Goal: Task Accomplishment & Management: Manage account settings

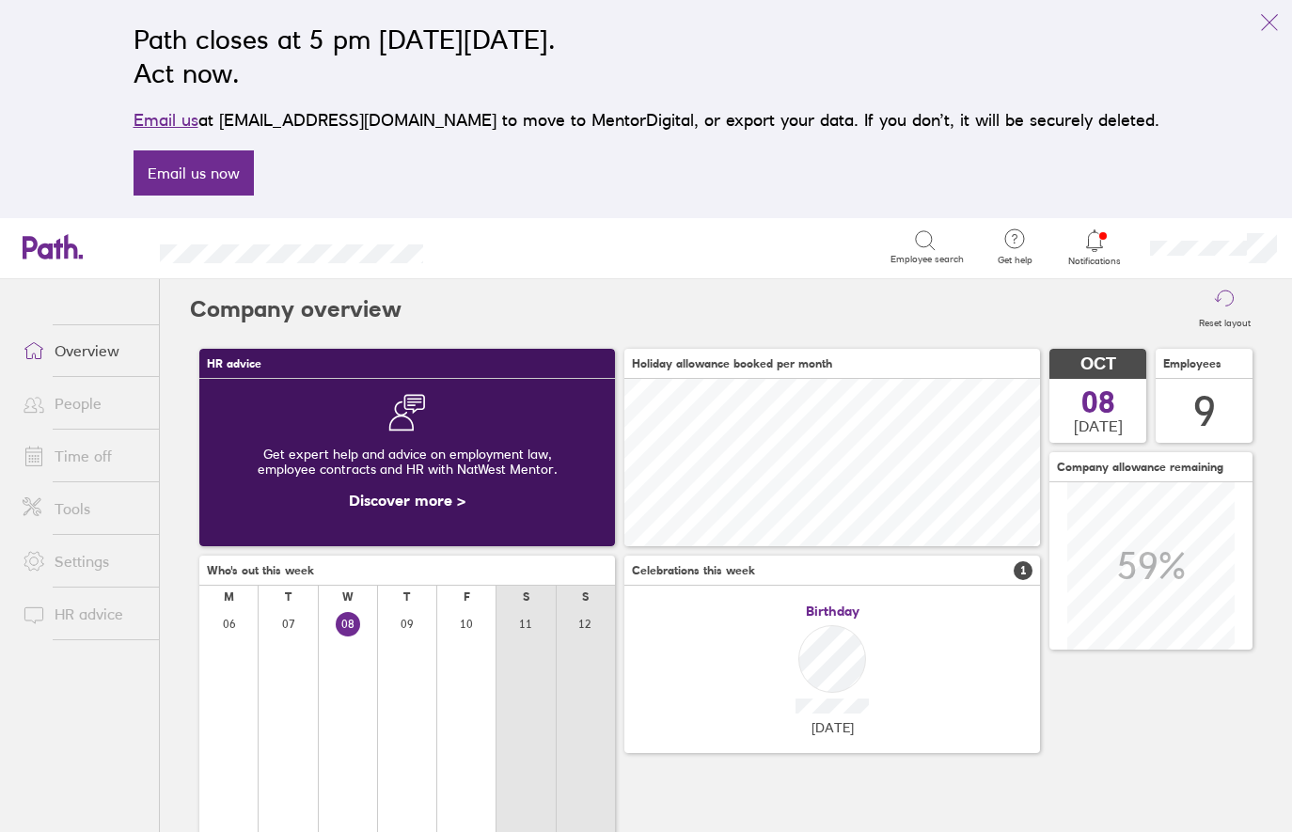
click at [94, 457] on link "Time off" at bounding box center [83, 456] width 151 height 38
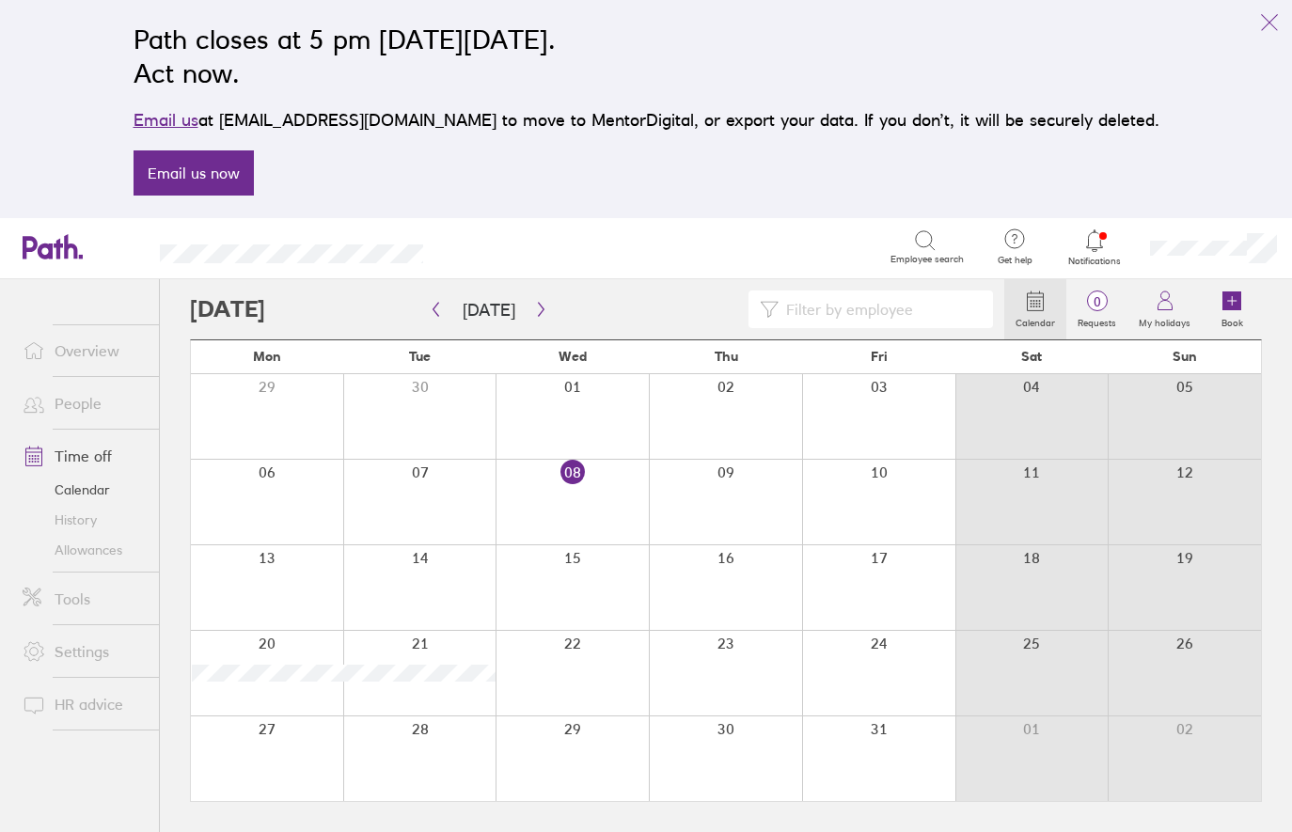
click at [97, 544] on link "Allowances" at bounding box center [83, 550] width 151 height 30
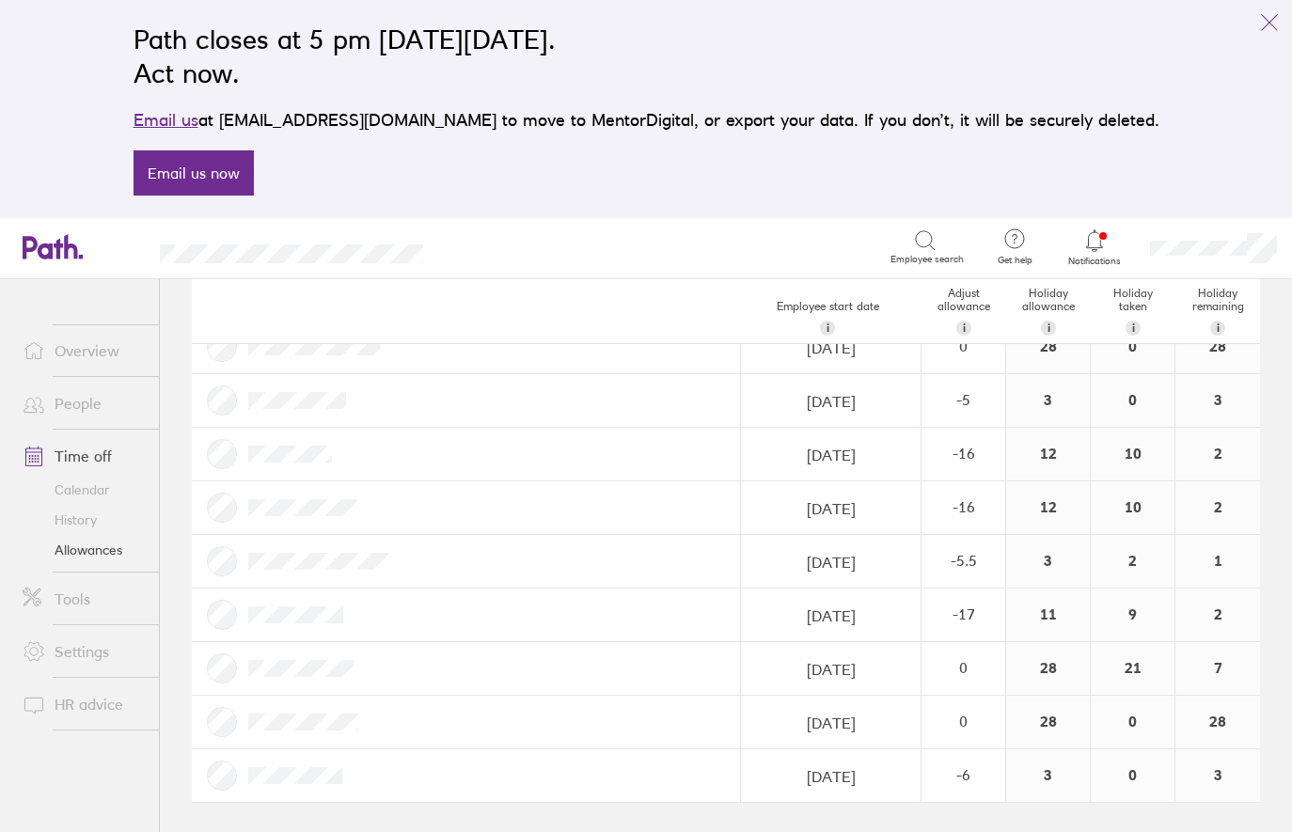
scroll to position [122, 0]
click at [963, 774] on div "-6" at bounding box center [964, 776] width 82 height 17
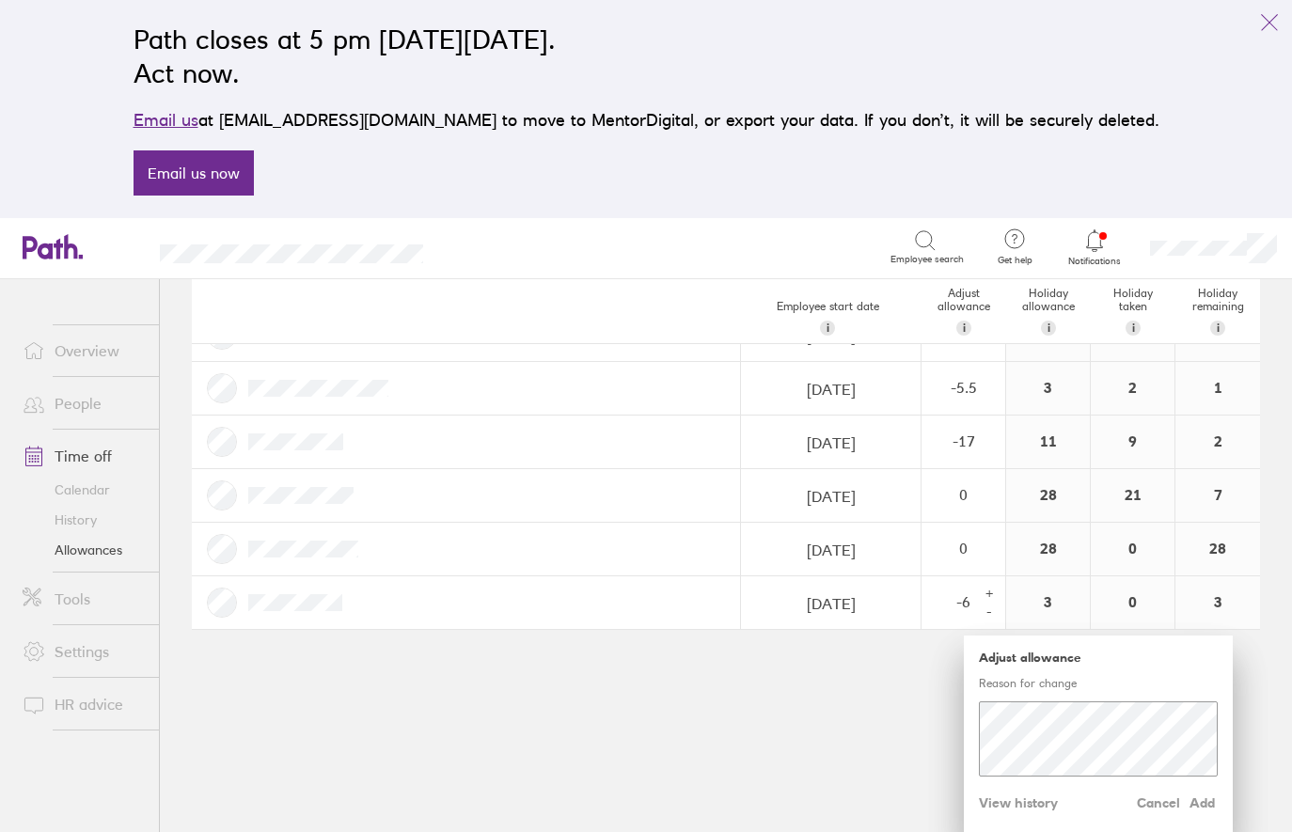
scroll to position [295, 0]
click at [990, 612] on div "-" at bounding box center [989, 613] width 15 height 15
click at [1202, 803] on span "Add" at bounding box center [1203, 804] width 30 height 30
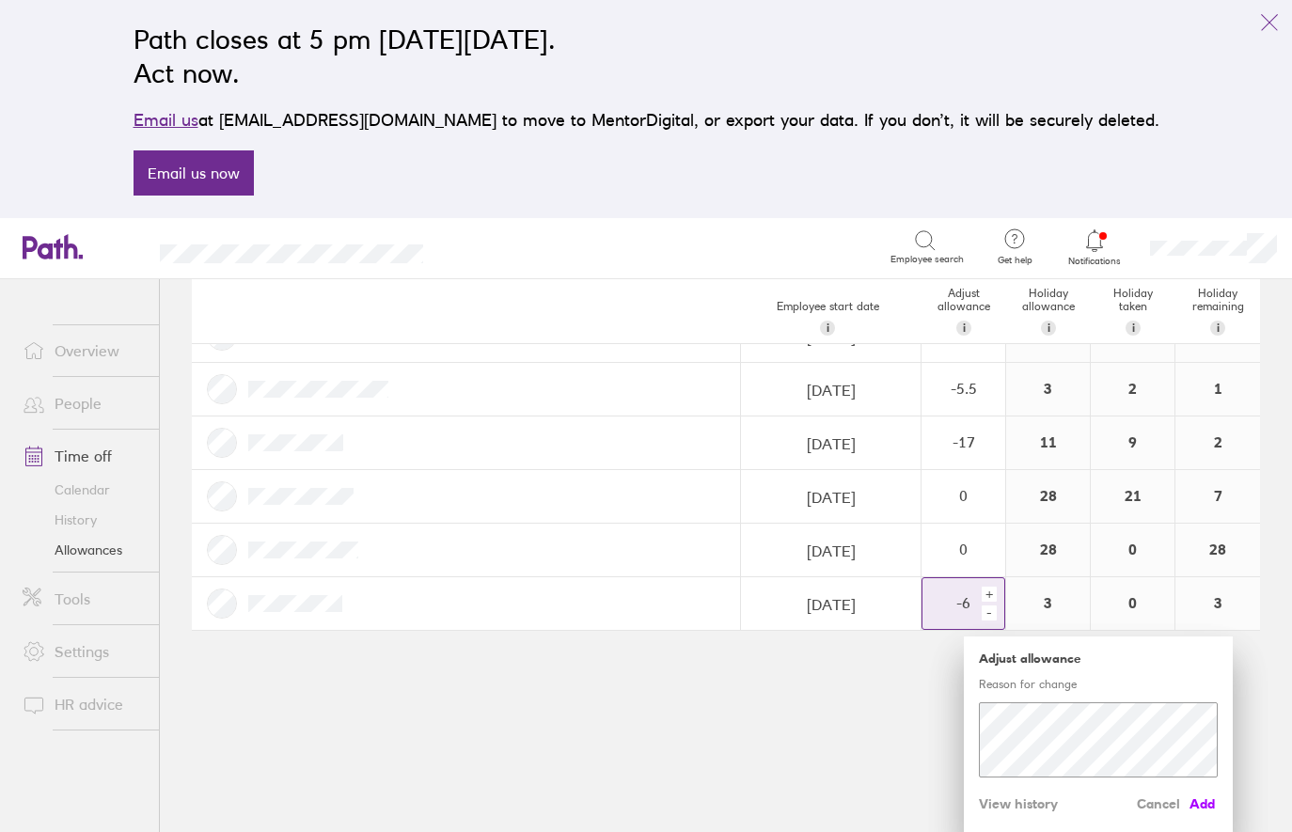
click at [1202, 803] on span "Add" at bounding box center [1203, 804] width 30 height 30
click at [986, 612] on div "-" at bounding box center [989, 613] width 15 height 15
click at [1207, 802] on span "Add" at bounding box center [1203, 804] width 30 height 30
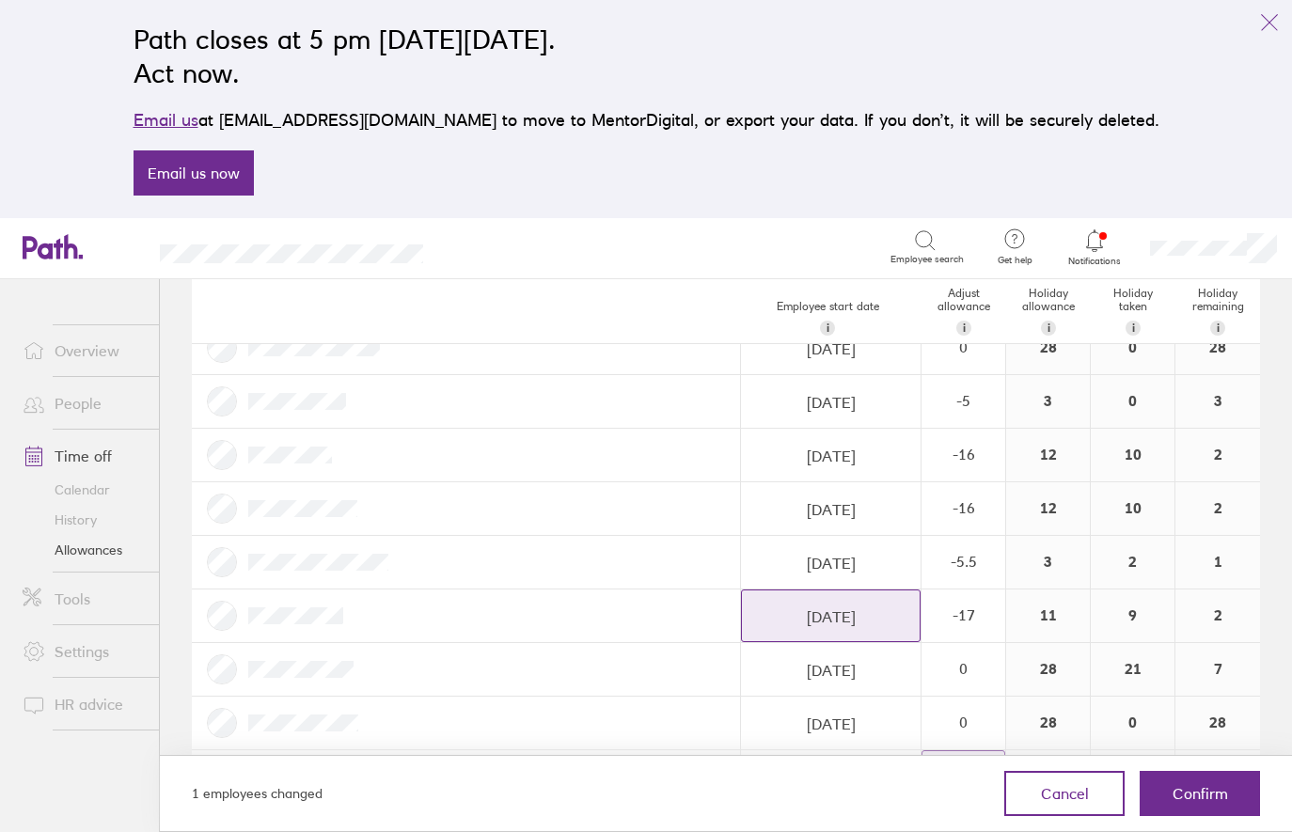
scroll to position [0, 0]
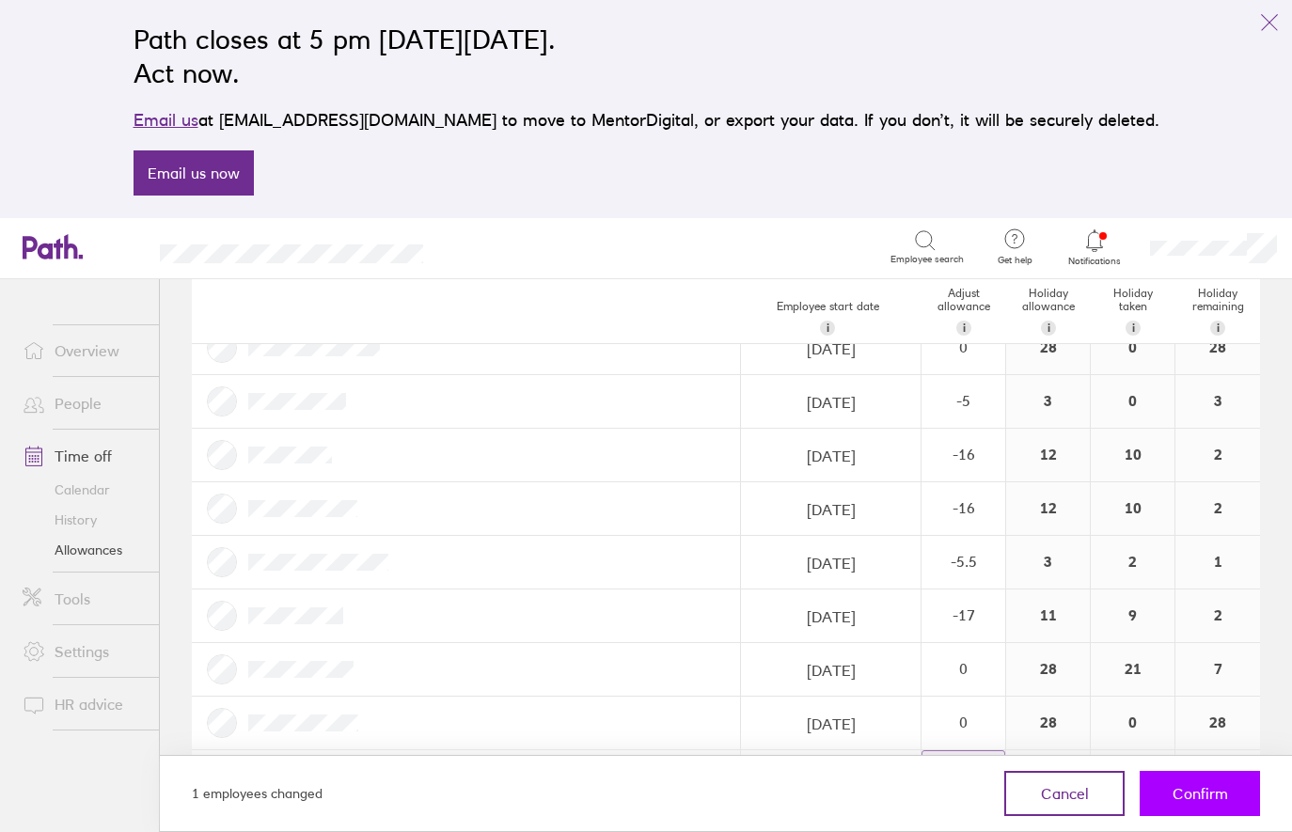
click at [1231, 792] on button "Confirm" at bounding box center [1200, 793] width 120 height 45
click at [1215, 791] on span "Confirm" at bounding box center [1200, 793] width 55 height 17
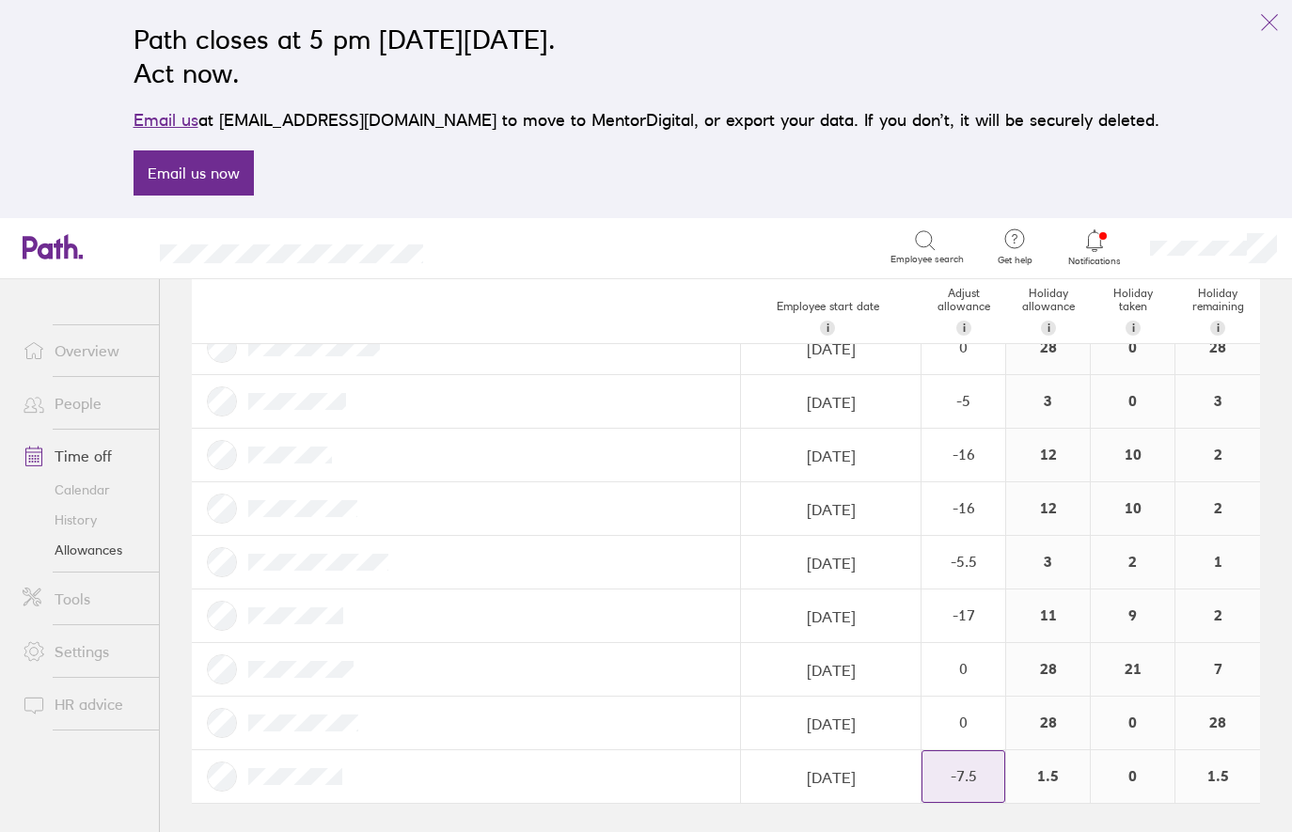
click at [115, 550] on link "Allowances" at bounding box center [83, 550] width 151 height 30
click at [99, 401] on link "People" at bounding box center [83, 404] width 151 height 38
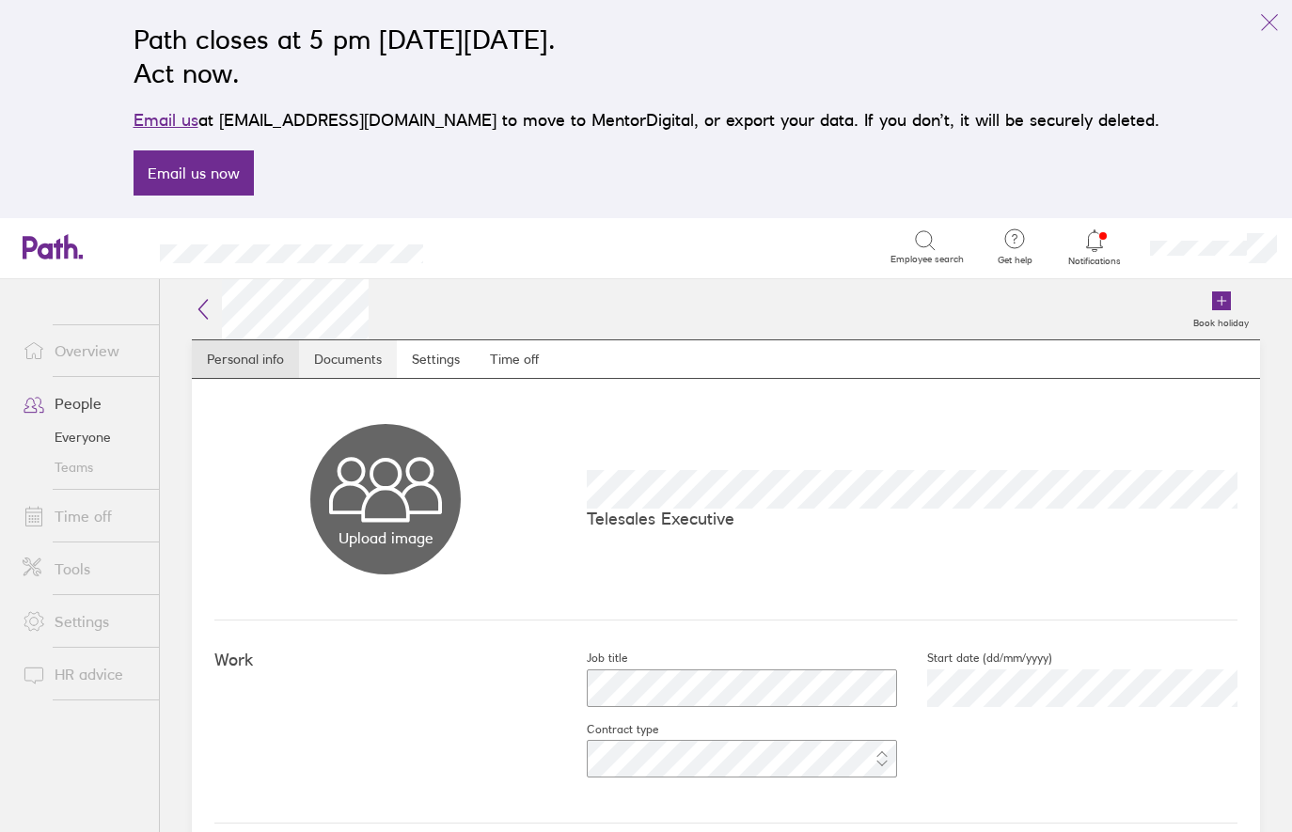
click at [372, 360] on link "Documents" at bounding box center [348, 360] width 98 height 38
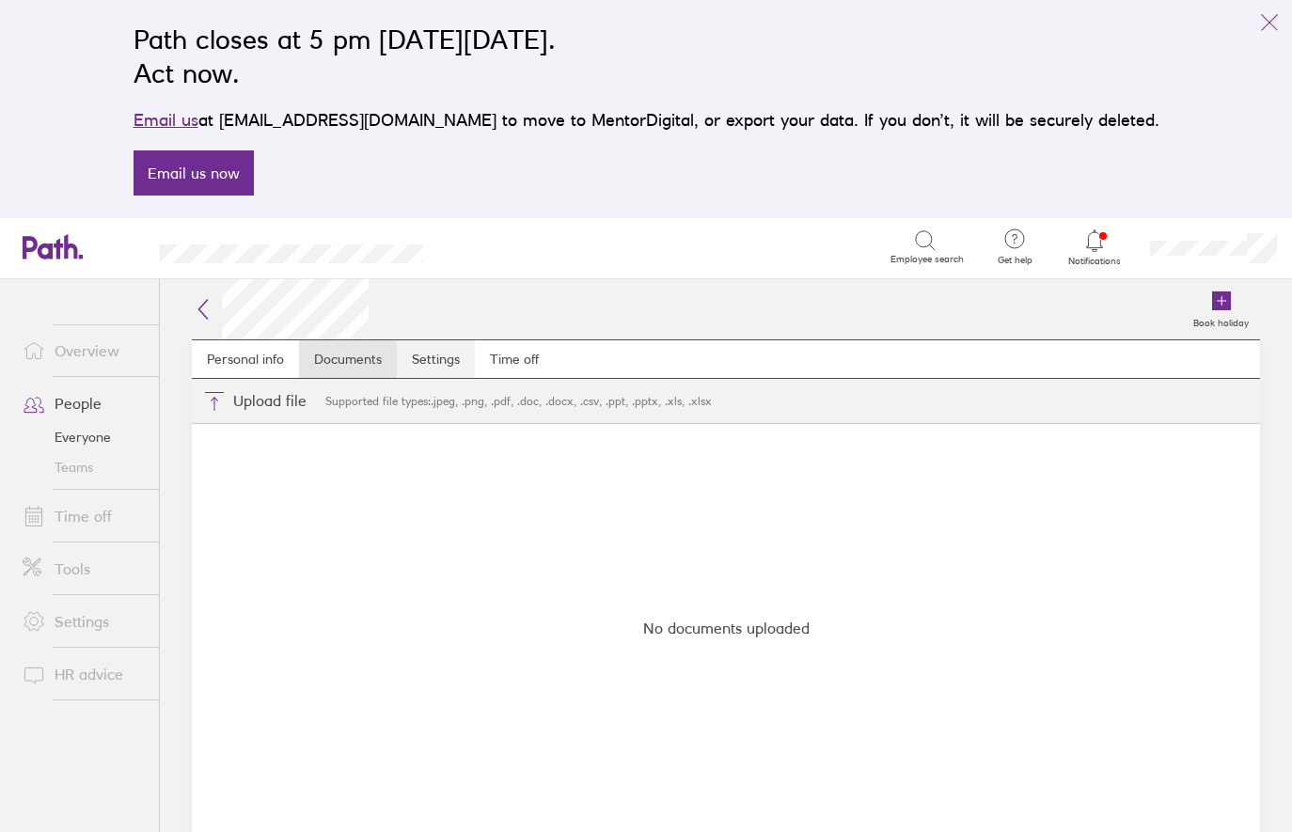
click at [451, 357] on link "Settings" at bounding box center [436, 360] width 78 height 38
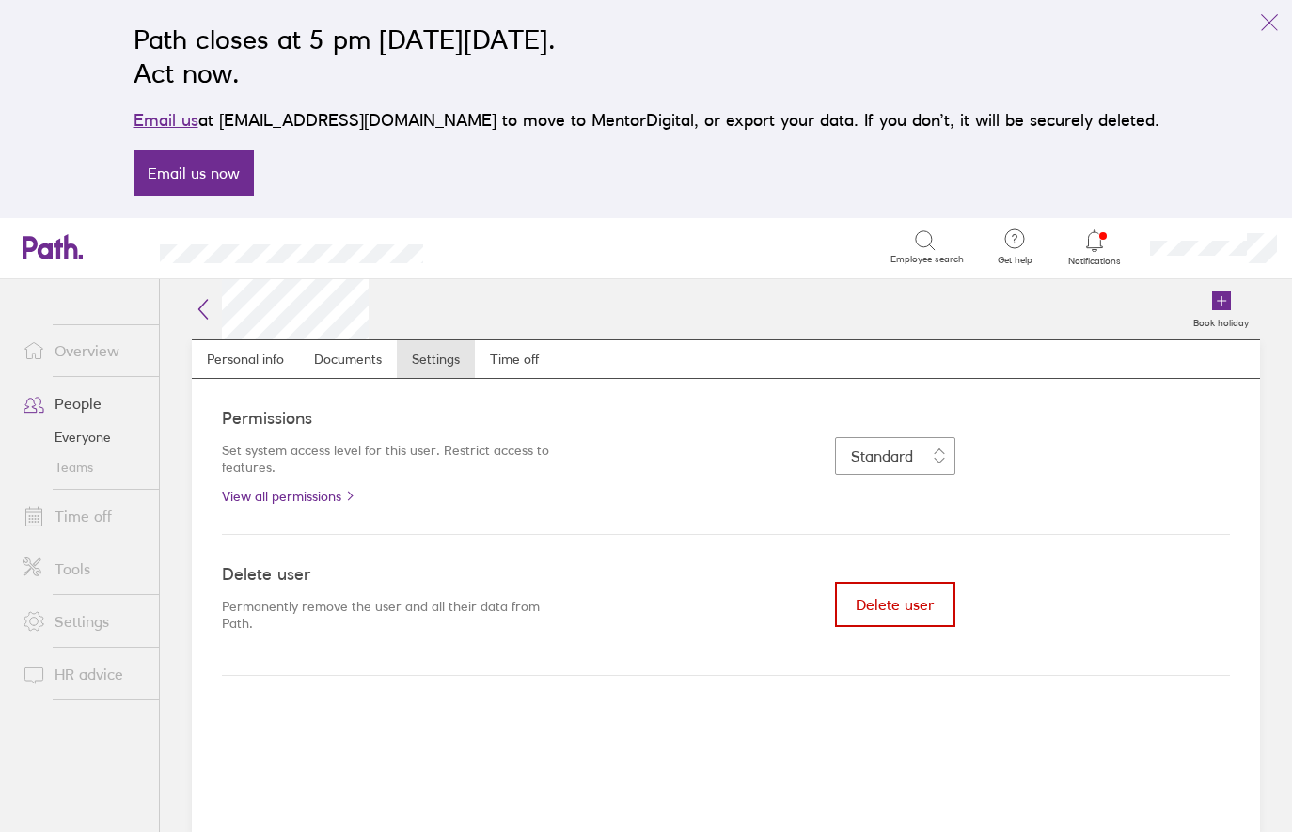
click at [888, 603] on span "Delete user" at bounding box center [895, 604] width 78 height 17
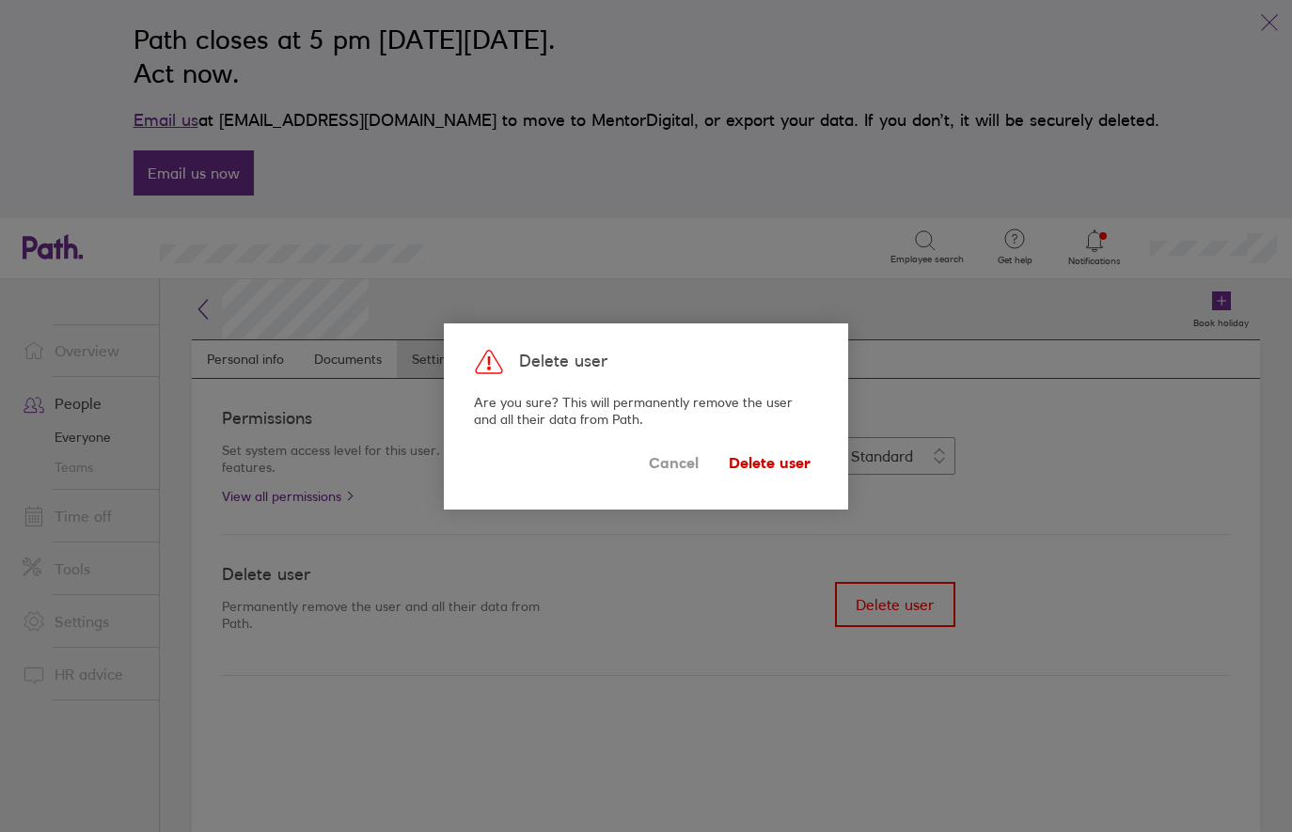
click at [778, 466] on span "Delete user" at bounding box center [770, 464] width 82 height 30
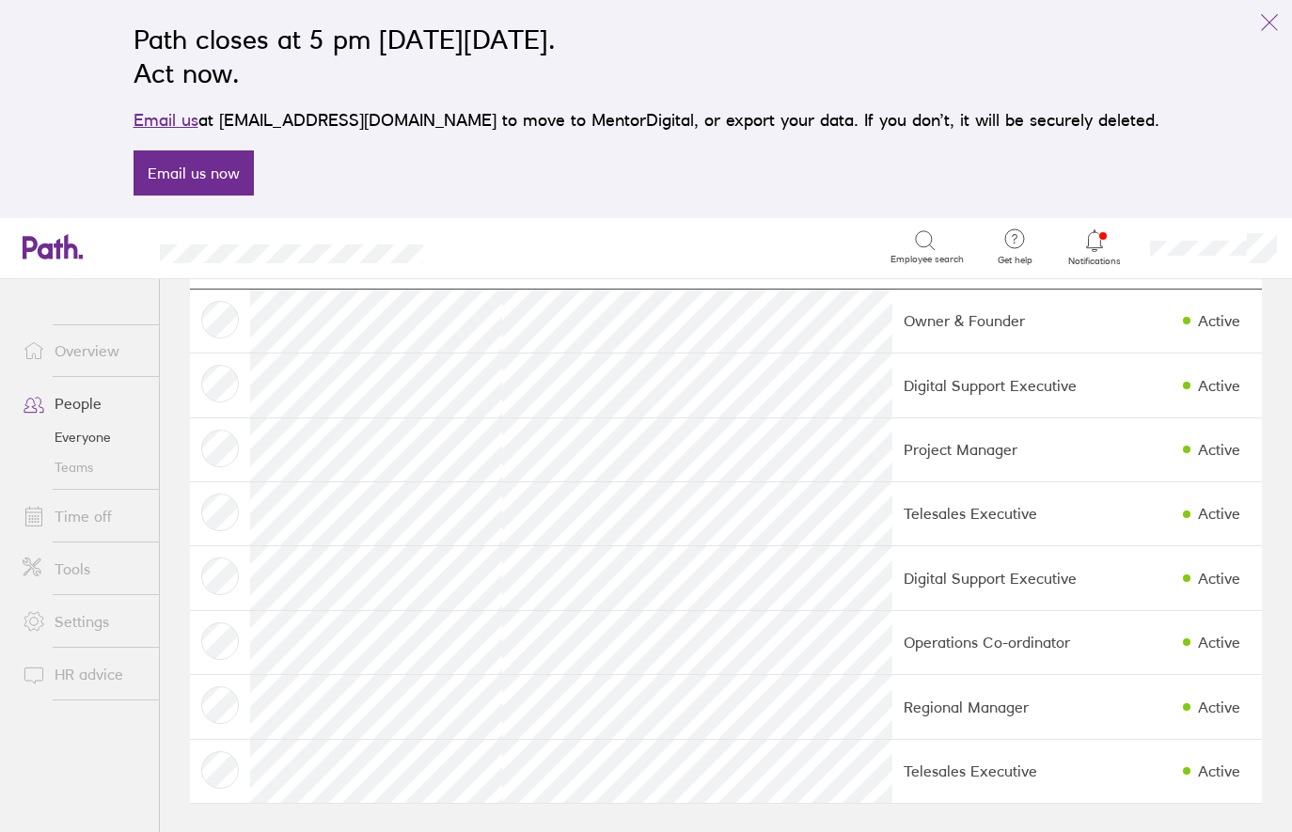
click at [81, 403] on link "People" at bounding box center [83, 404] width 151 height 38
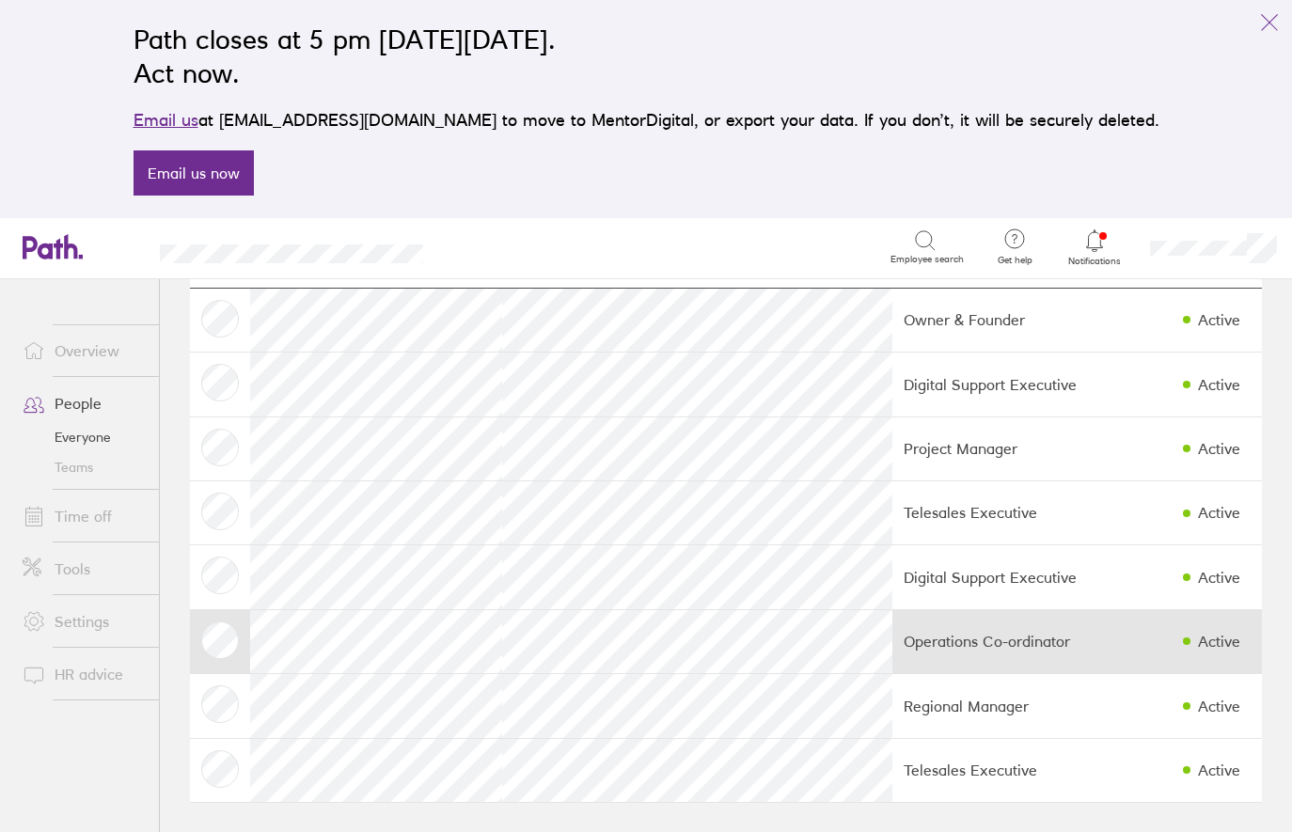
scroll to position [95, 0]
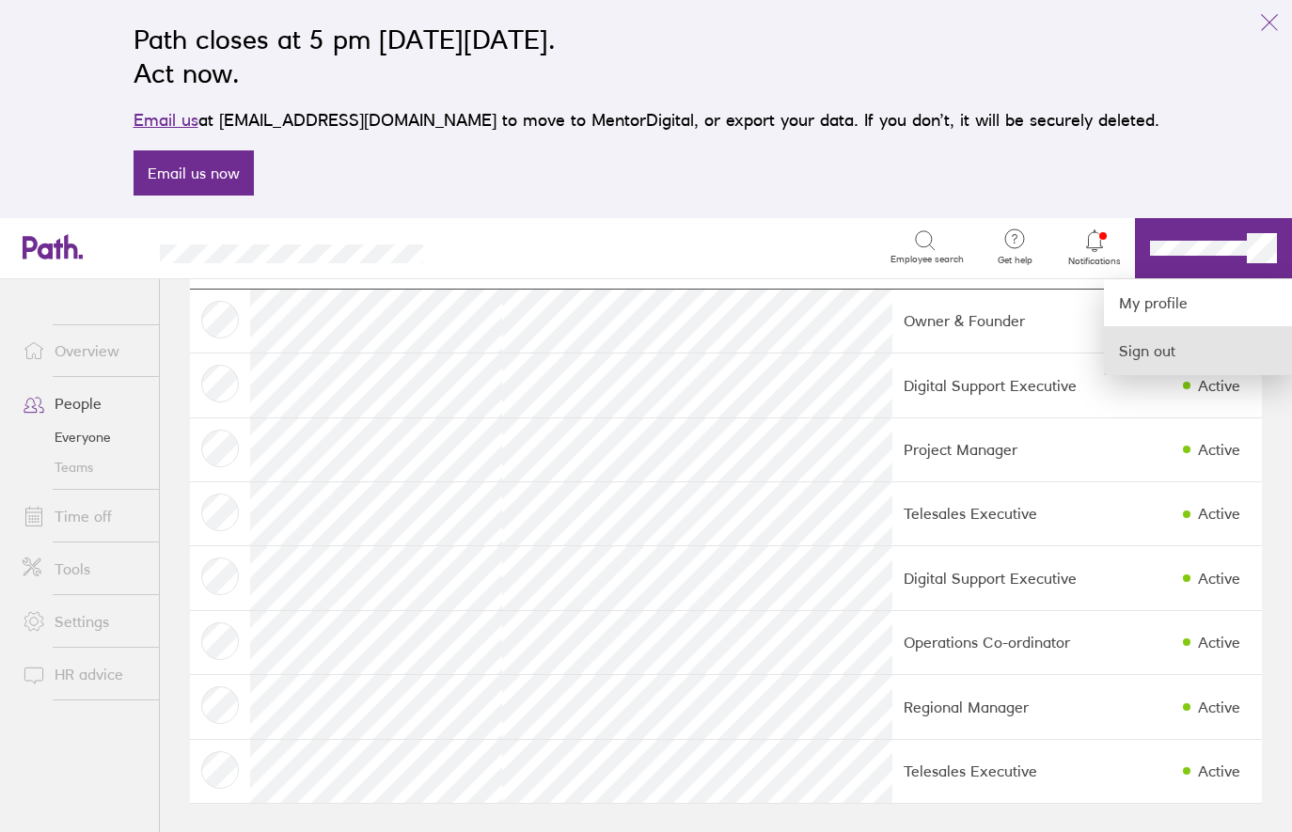
click at [1154, 348] on link "Sign out" at bounding box center [1198, 350] width 188 height 47
